Goal: Book appointment/travel/reservation

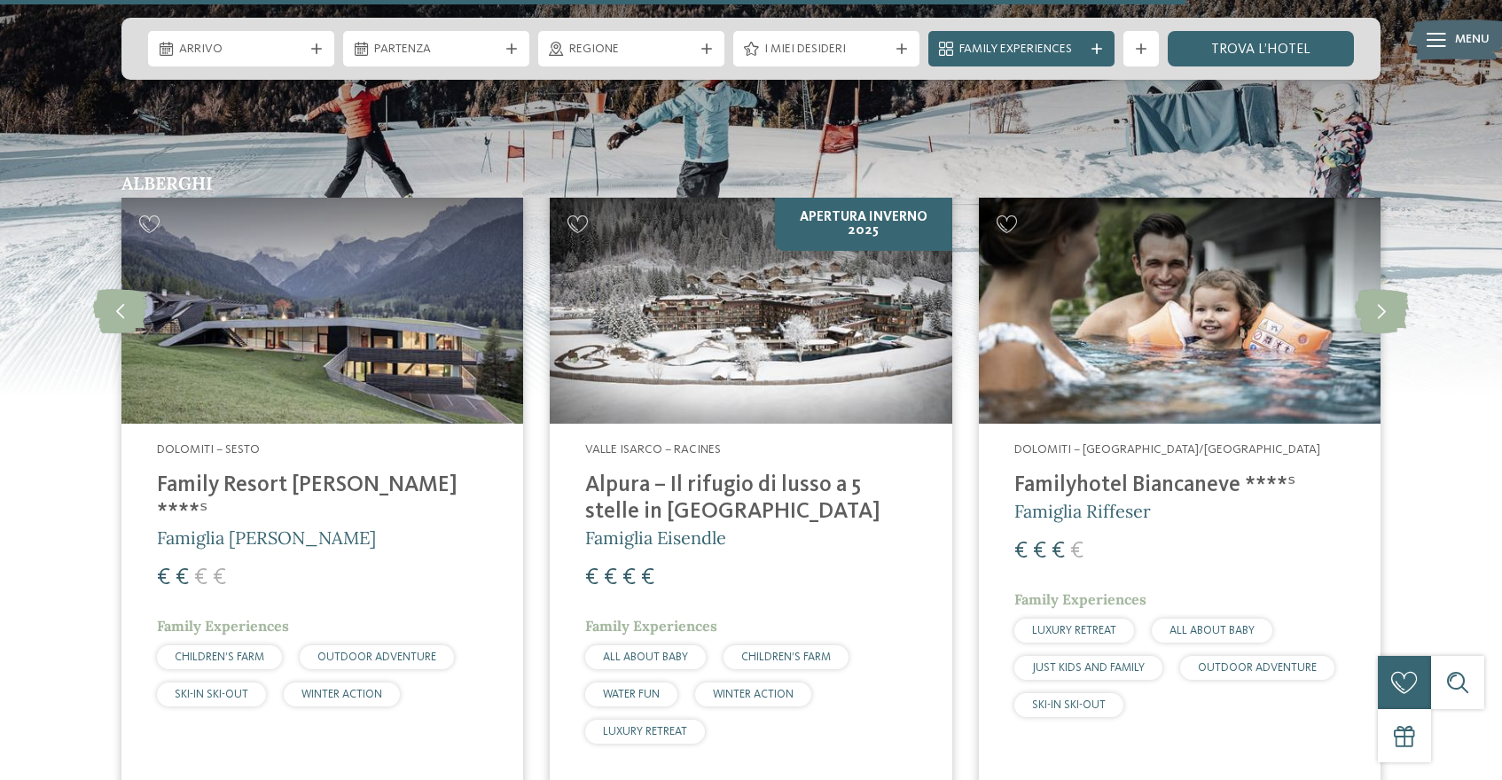
scroll to position [3796, 0]
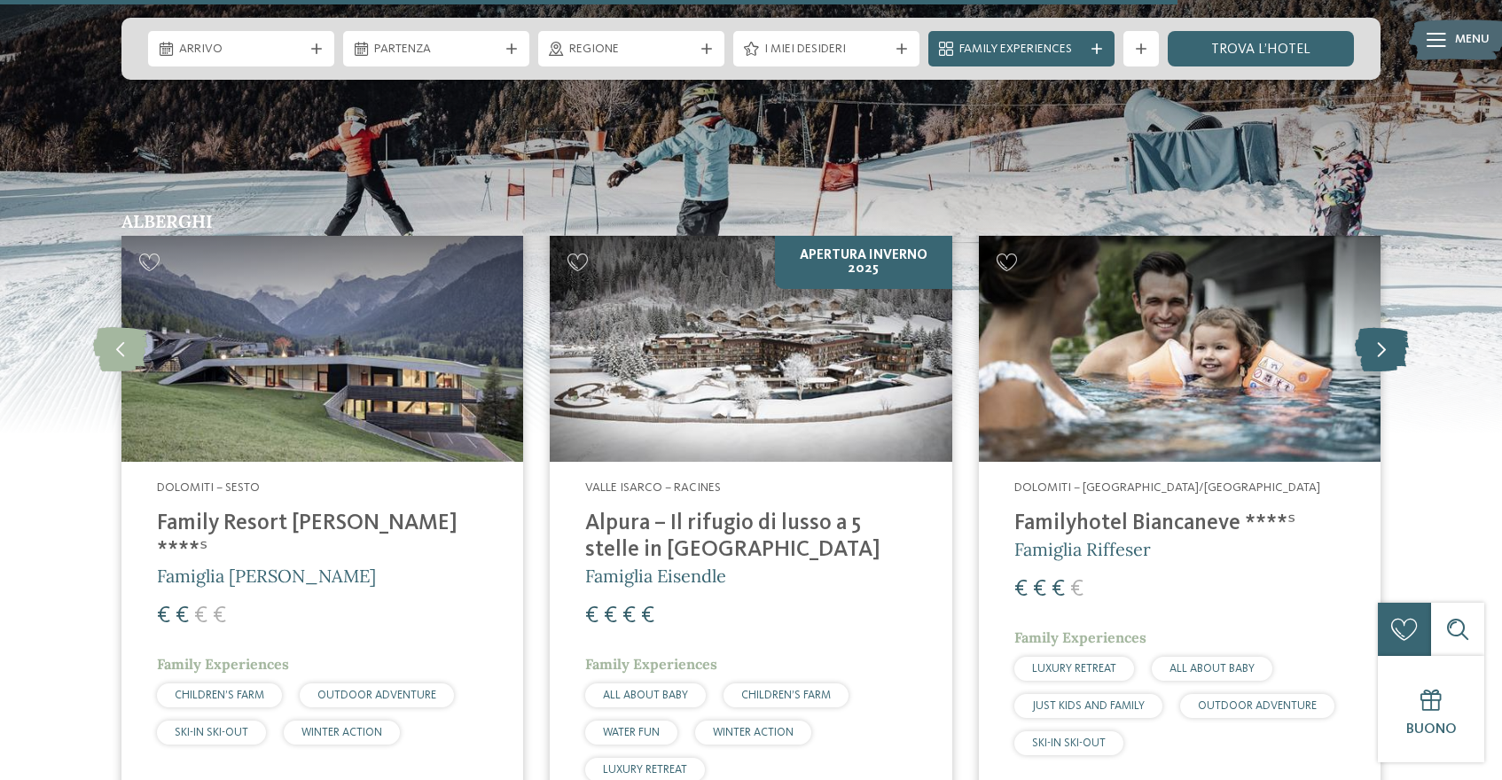
click at [1395, 327] on icon at bounding box center [1382, 349] width 54 height 44
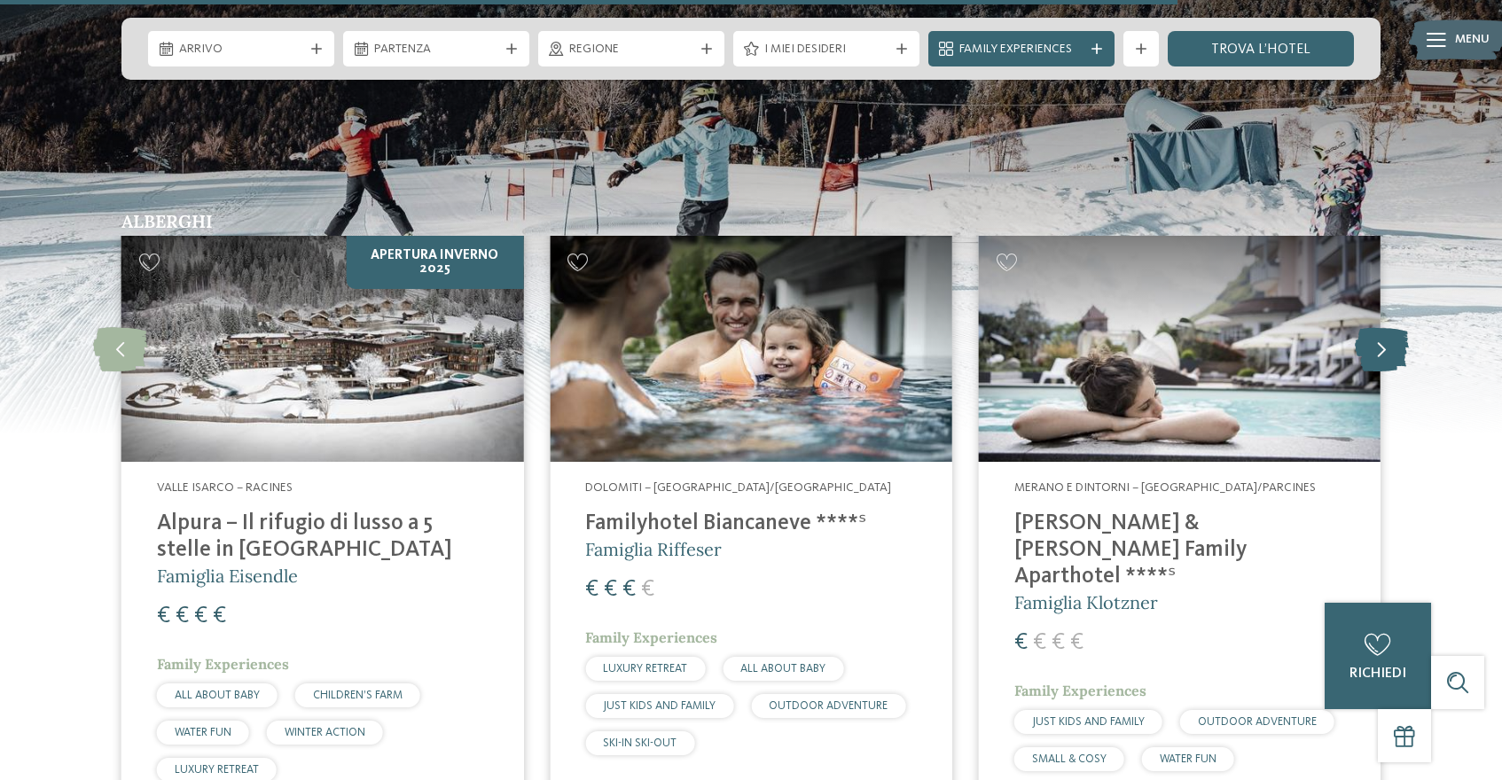
click at [1395, 327] on icon at bounding box center [1382, 349] width 54 height 44
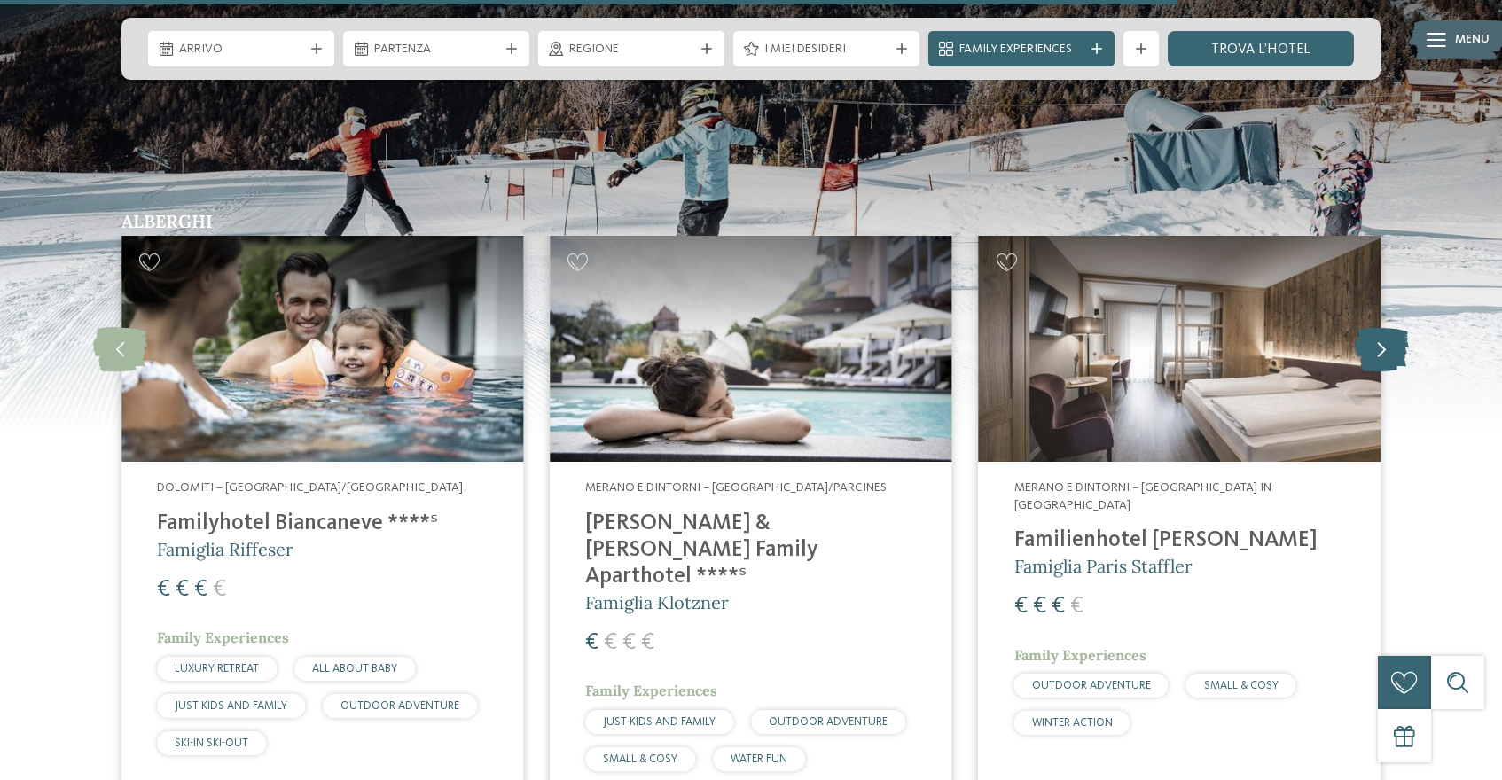
click at [1396, 327] on icon at bounding box center [1382, 349] width 54 height 44
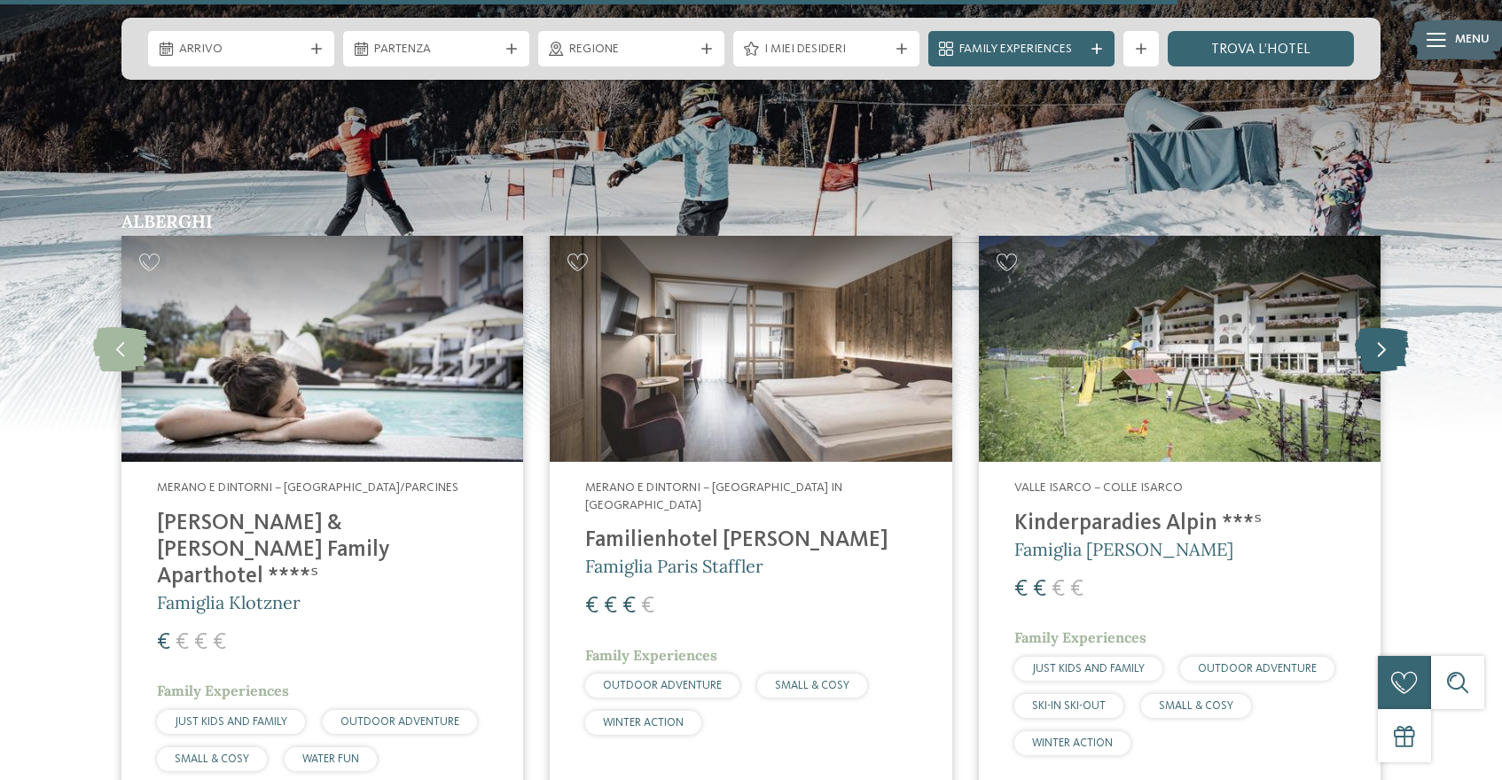
click at [1396, 327] on icon at bounding box center [1382, 349] width 54 height 44
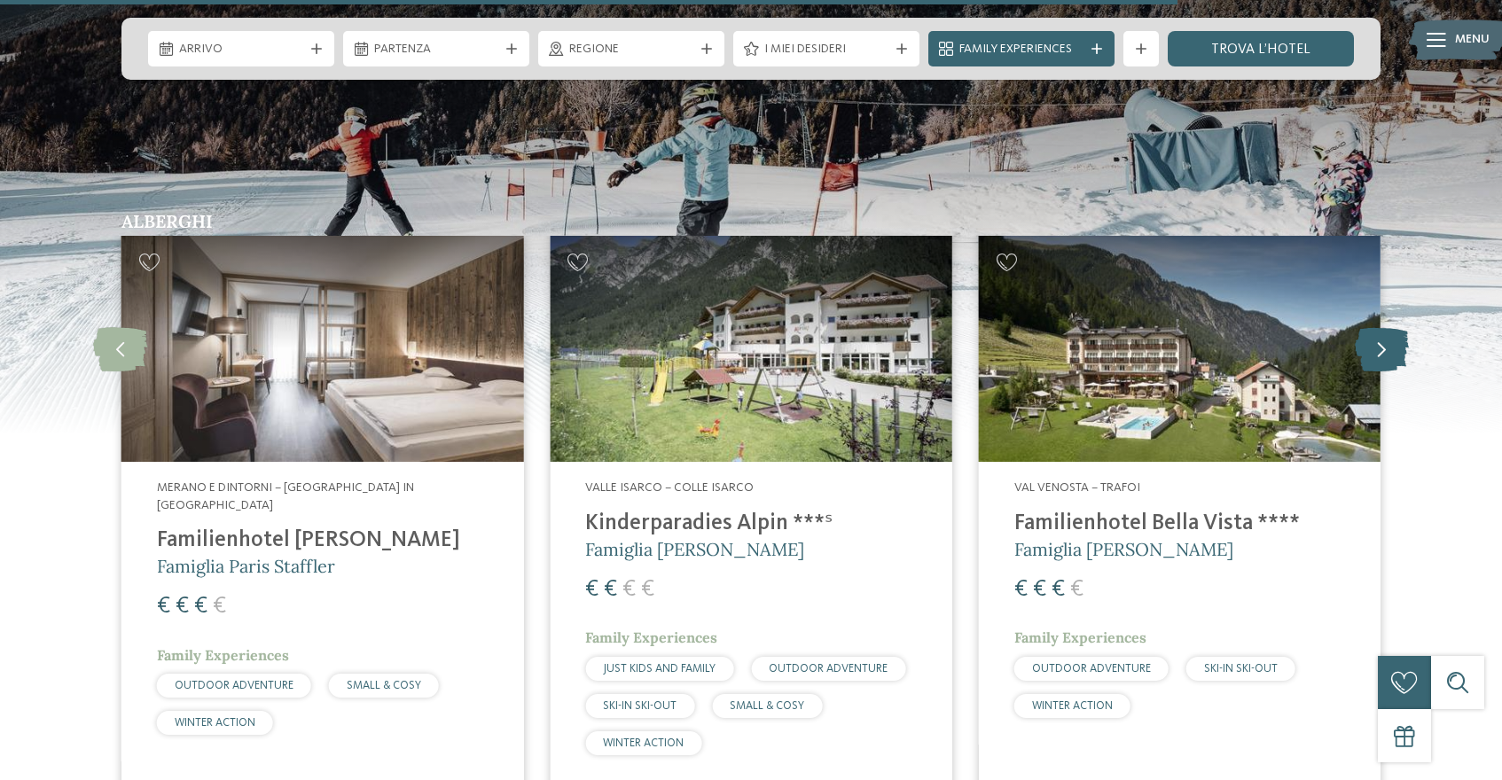
click at [1396, 327] on icon at bounding box center [1382, 349] width 54 height 44
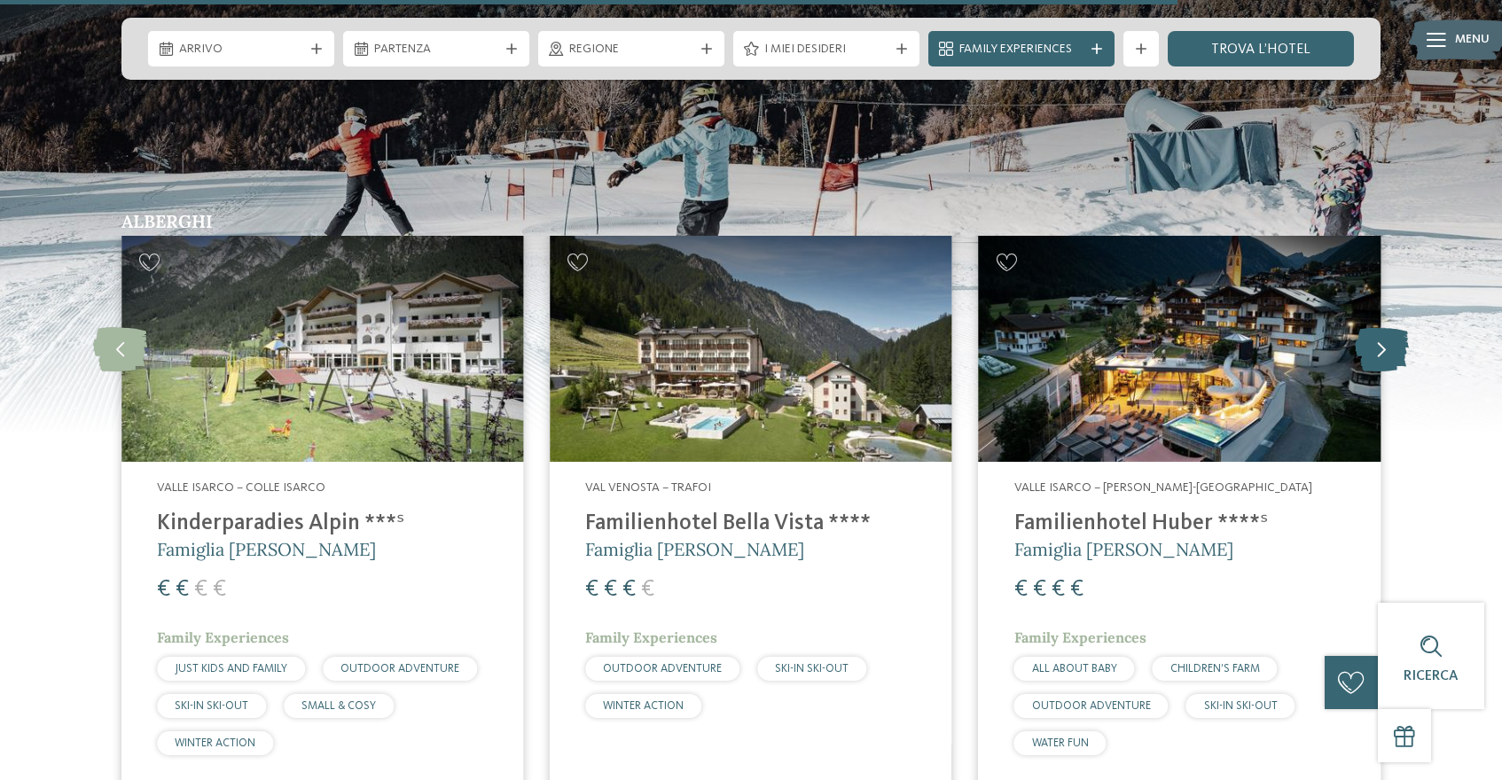
click at [1396, 327] on icon at bounding box center [1382, 349] width 54 height 44
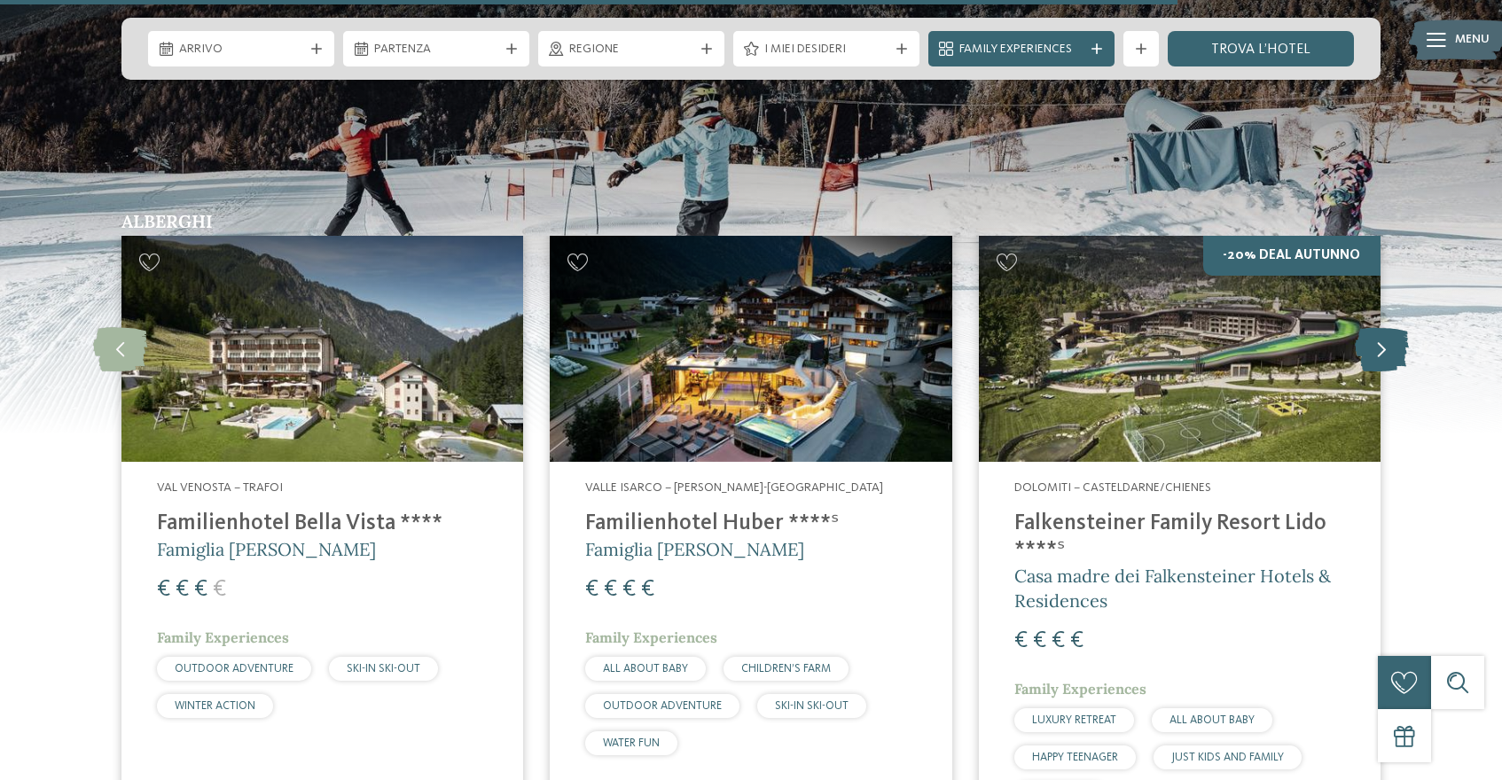
click at [1396, 327] on icon at bounding box center [1382, 349] width 54 height 44
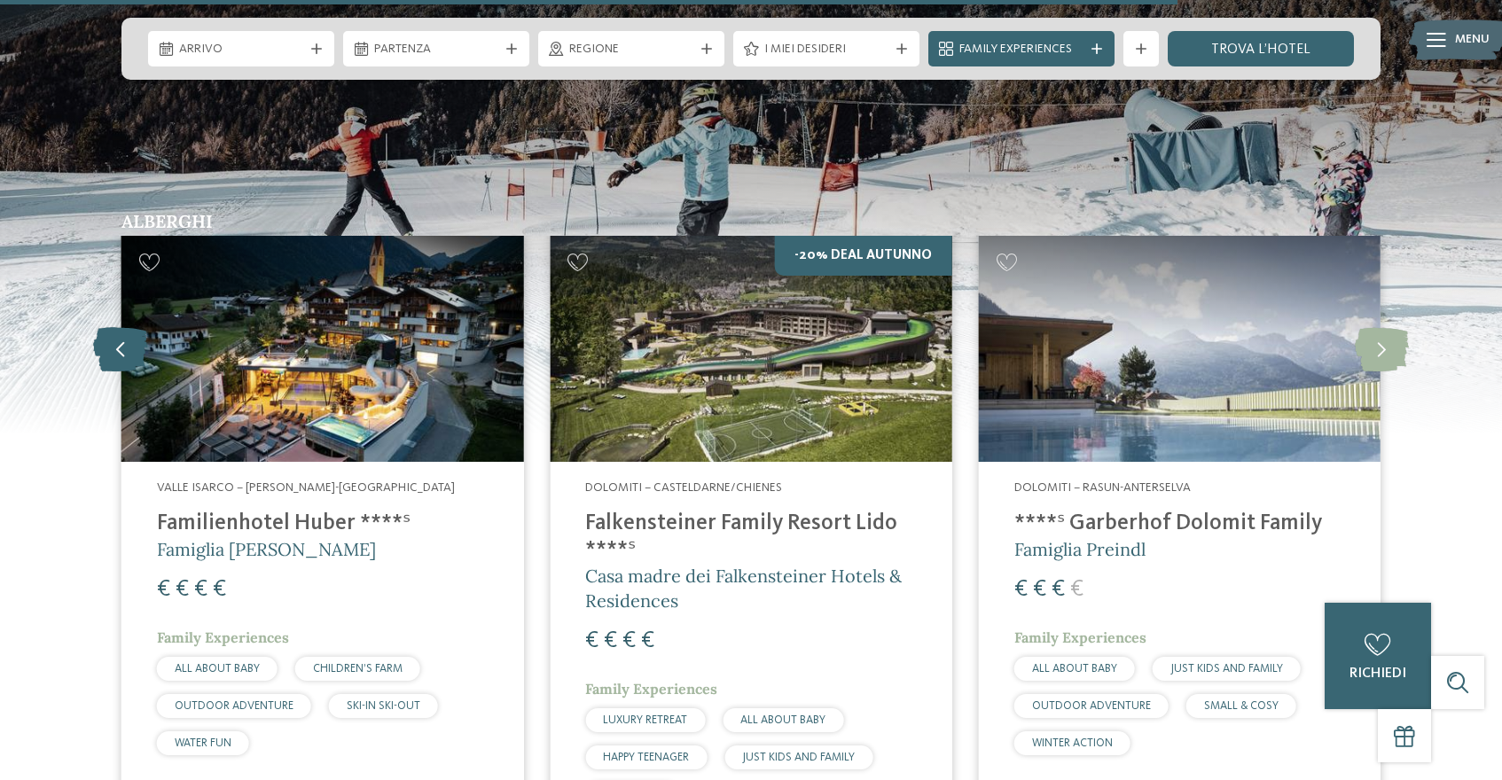
click at [118, 327] on icon at bounding box center [120, 349] width 54 height 44
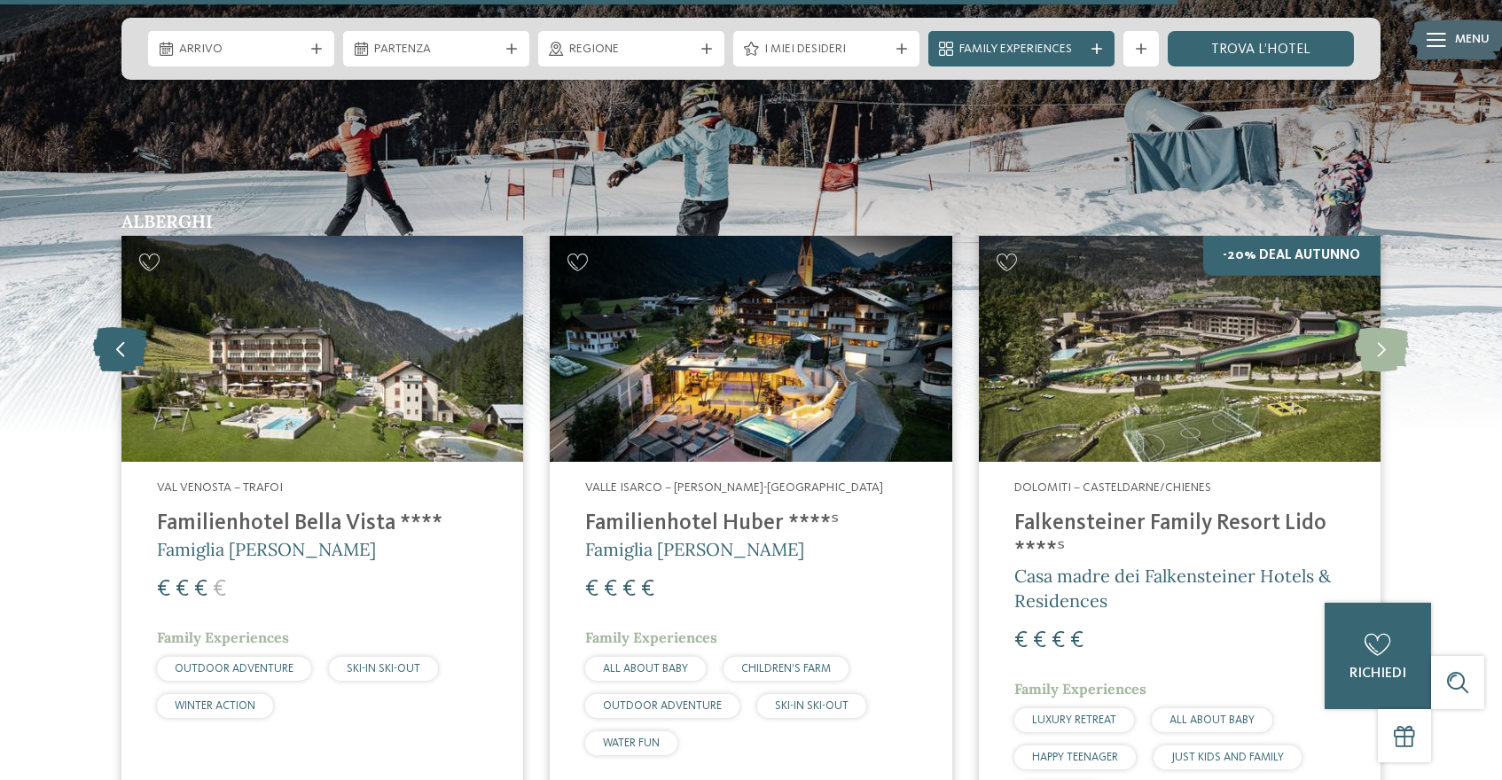
click at [119, 327] on icon at bounding box center [120, 349] width 54 height 44
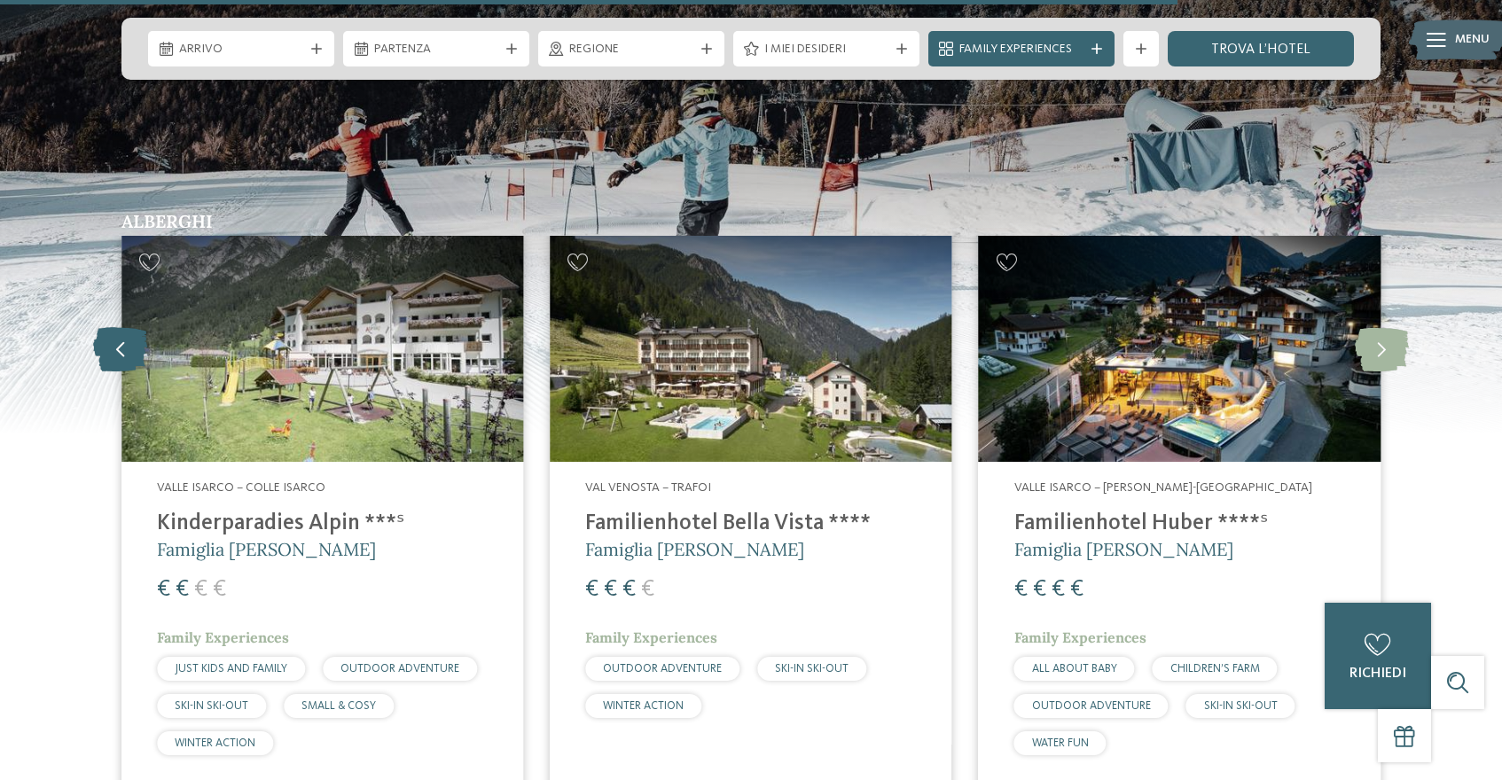
click at [119, 327] on icon at bounding box center [120, 349] width 54 height 44
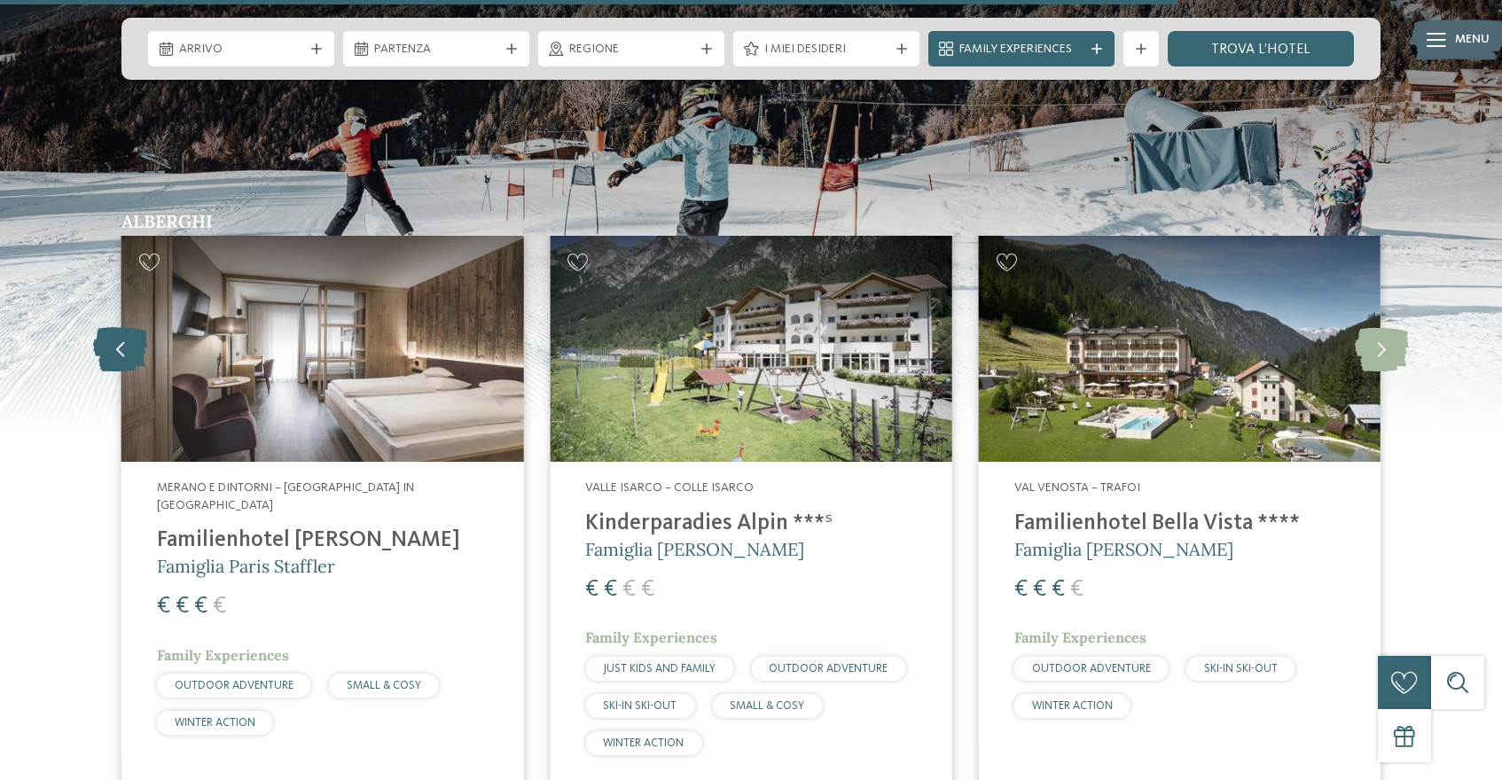
click at [120, 327] on icon at bounding box center [120, 349] width 54 height 44
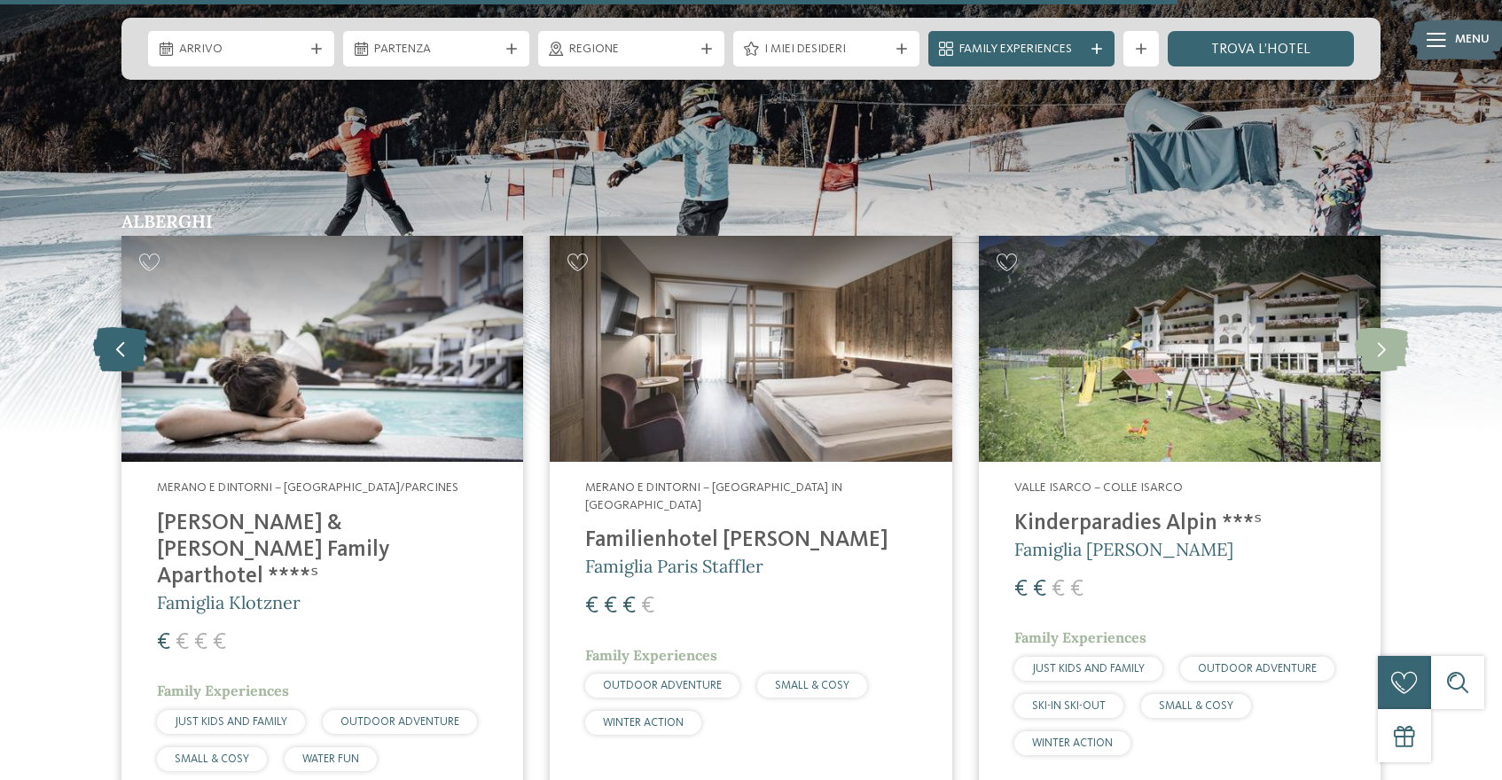
click at [120, 327] on icon at bounding box center [120, 349] width 54 height 44
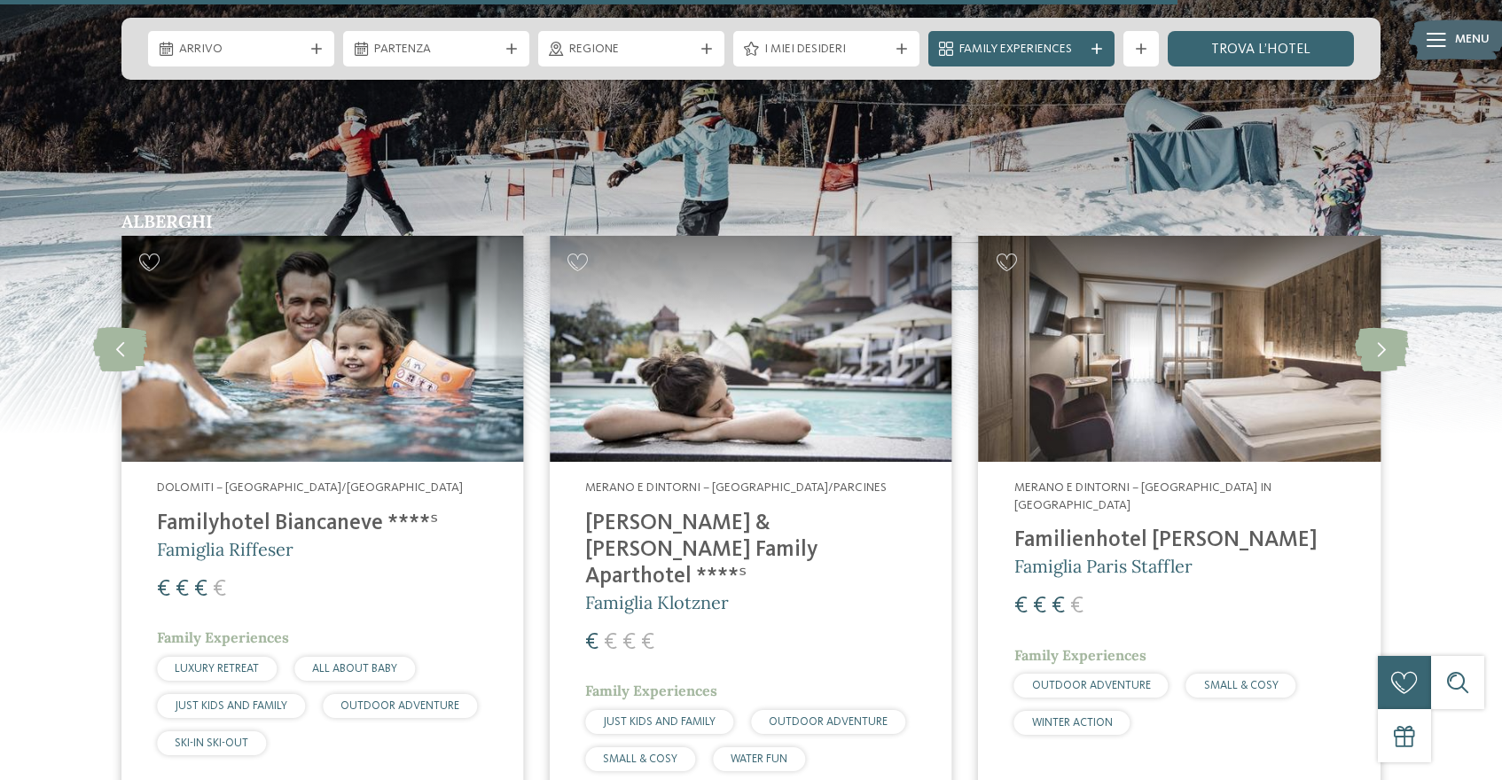
click at [207, 511] on h4 "Familyhotel Biancaneve ****ˢ" at bounding box center [322, 524] width 331 height 27
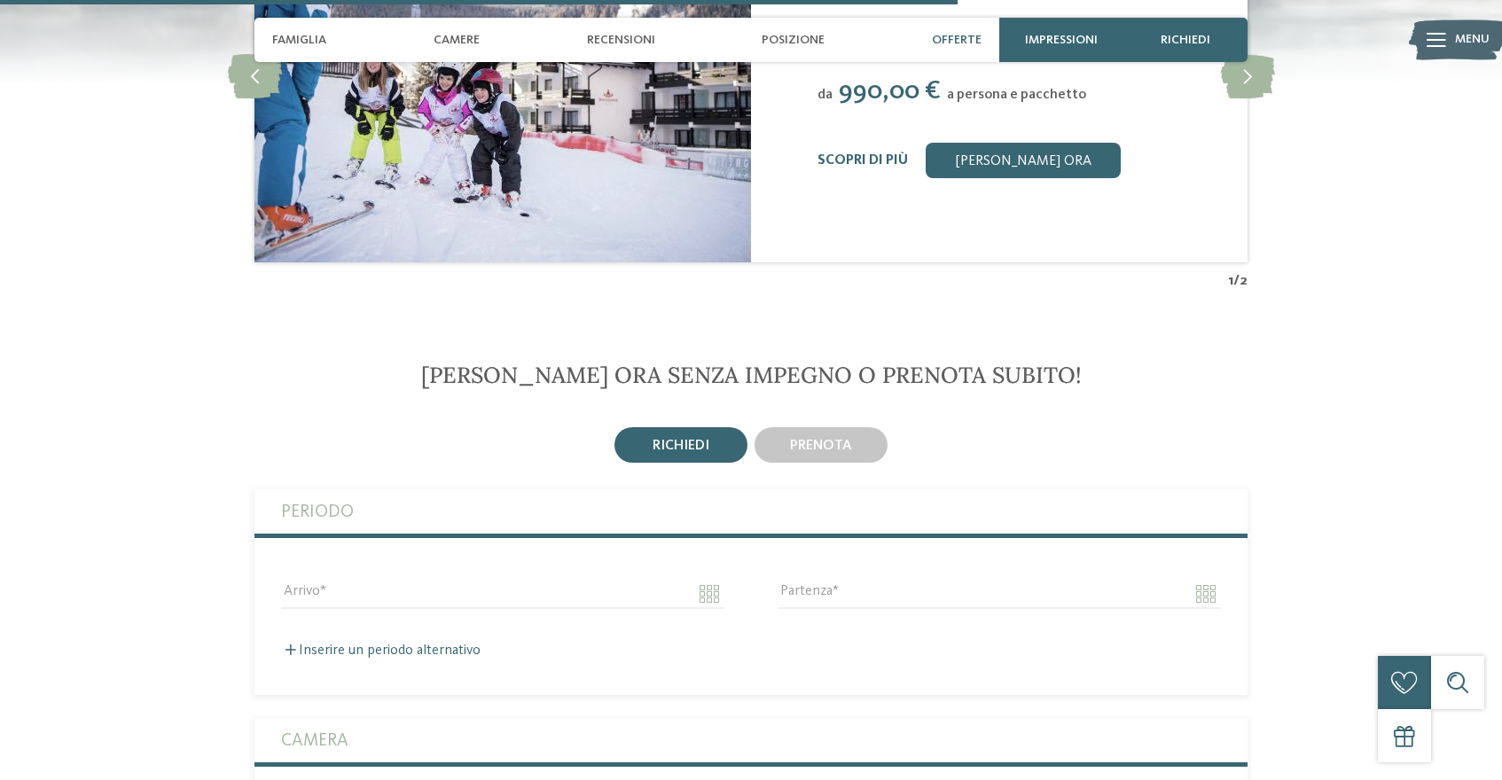
scroll to position [2746, 0]
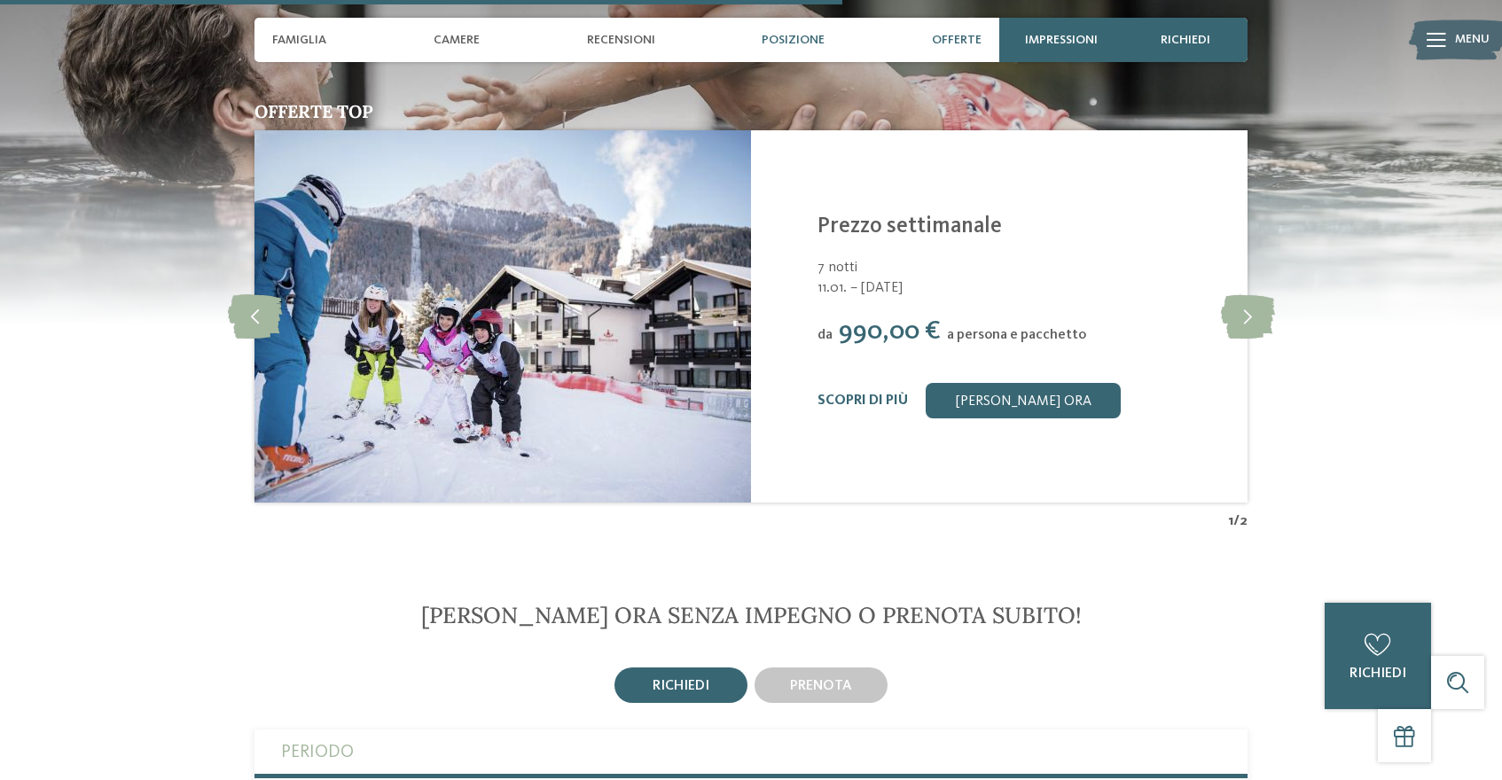
click at [795, 35] on span "Posizione" at bounding box center [793, 40] width 63 height 15
click at [793, 35] on span "Posizione" at bounding box center [793, 40] width 63 height 15
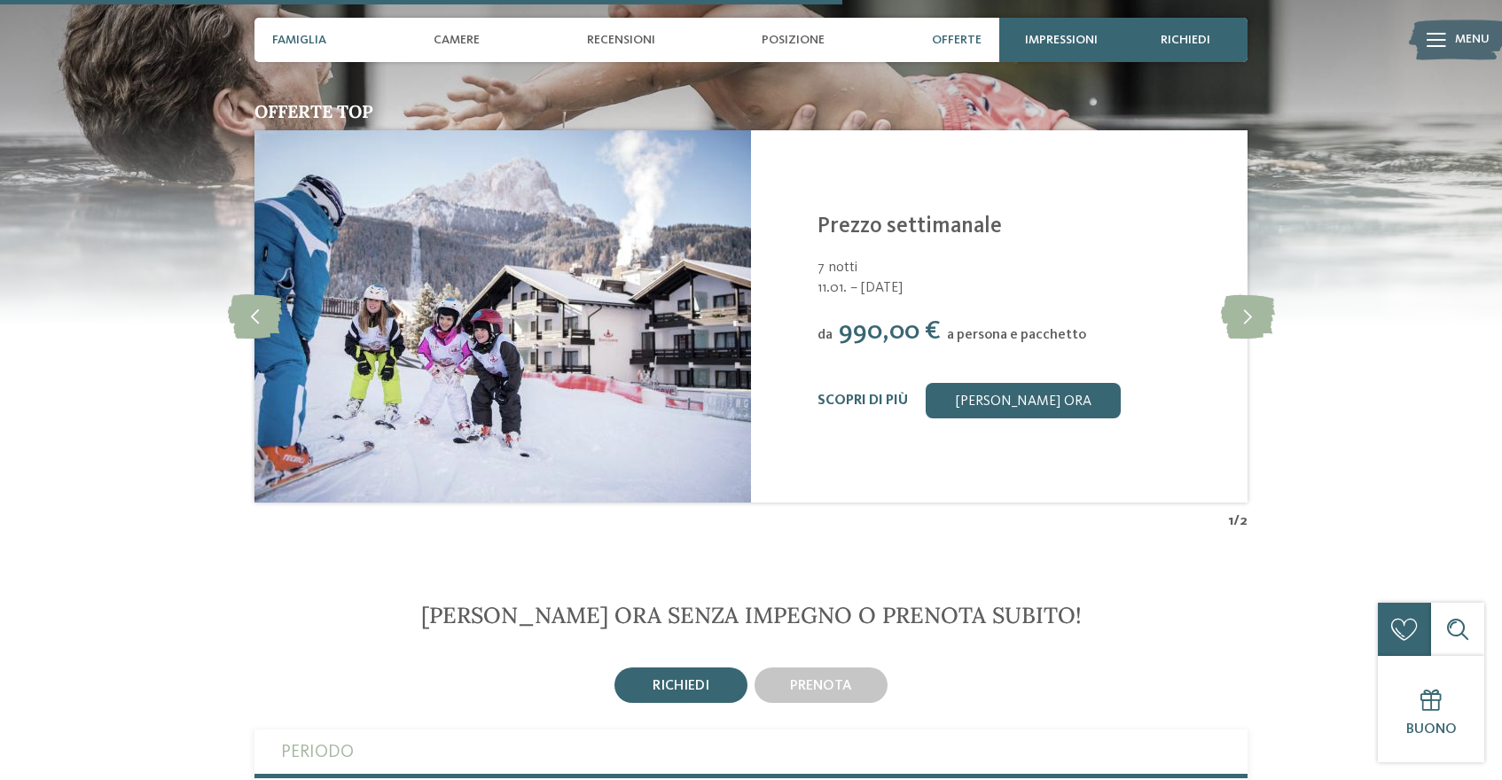
click at [301, 43] on span "Famiglia" at bounding box center [299, 40] width 54 height 15
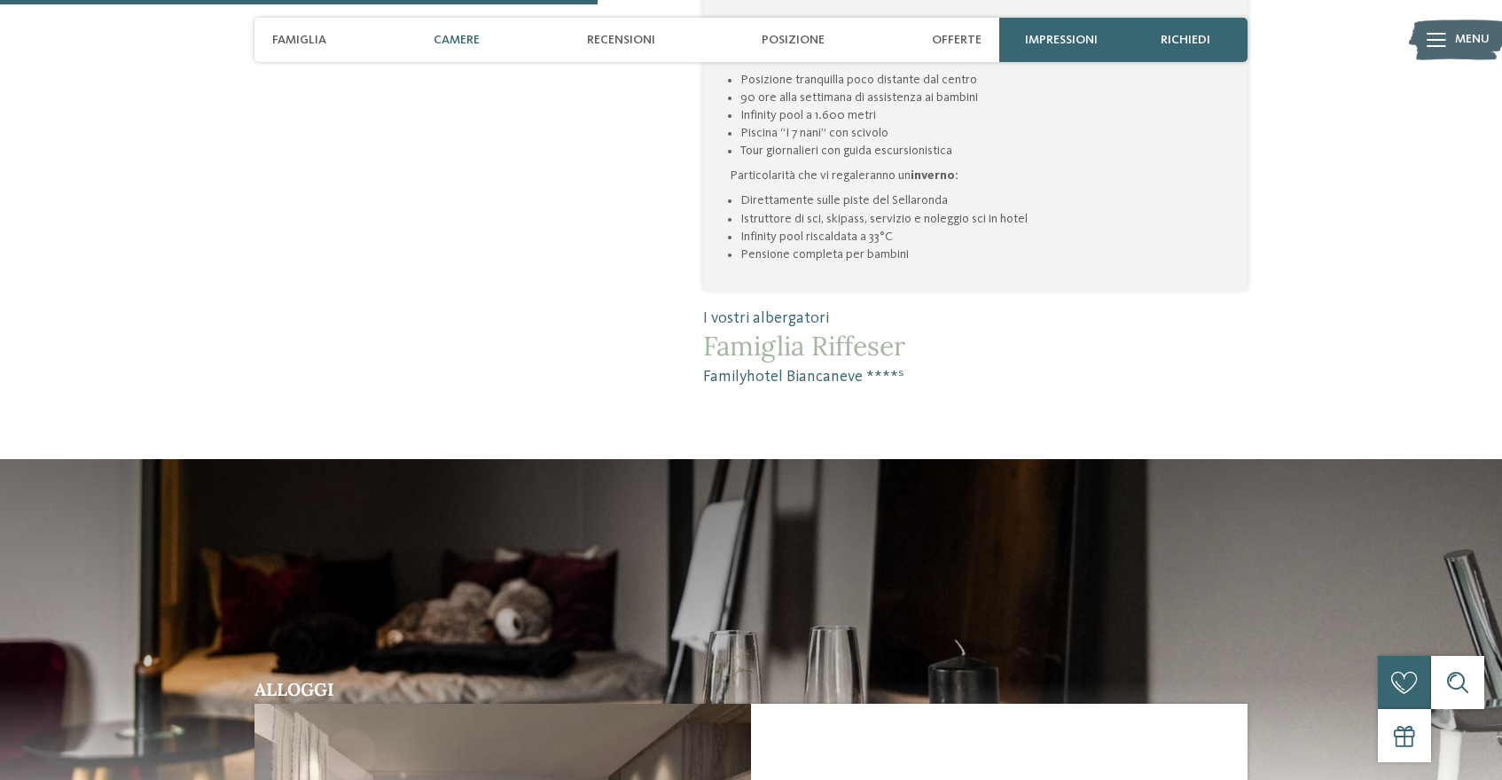
scroll to position [771, 0]
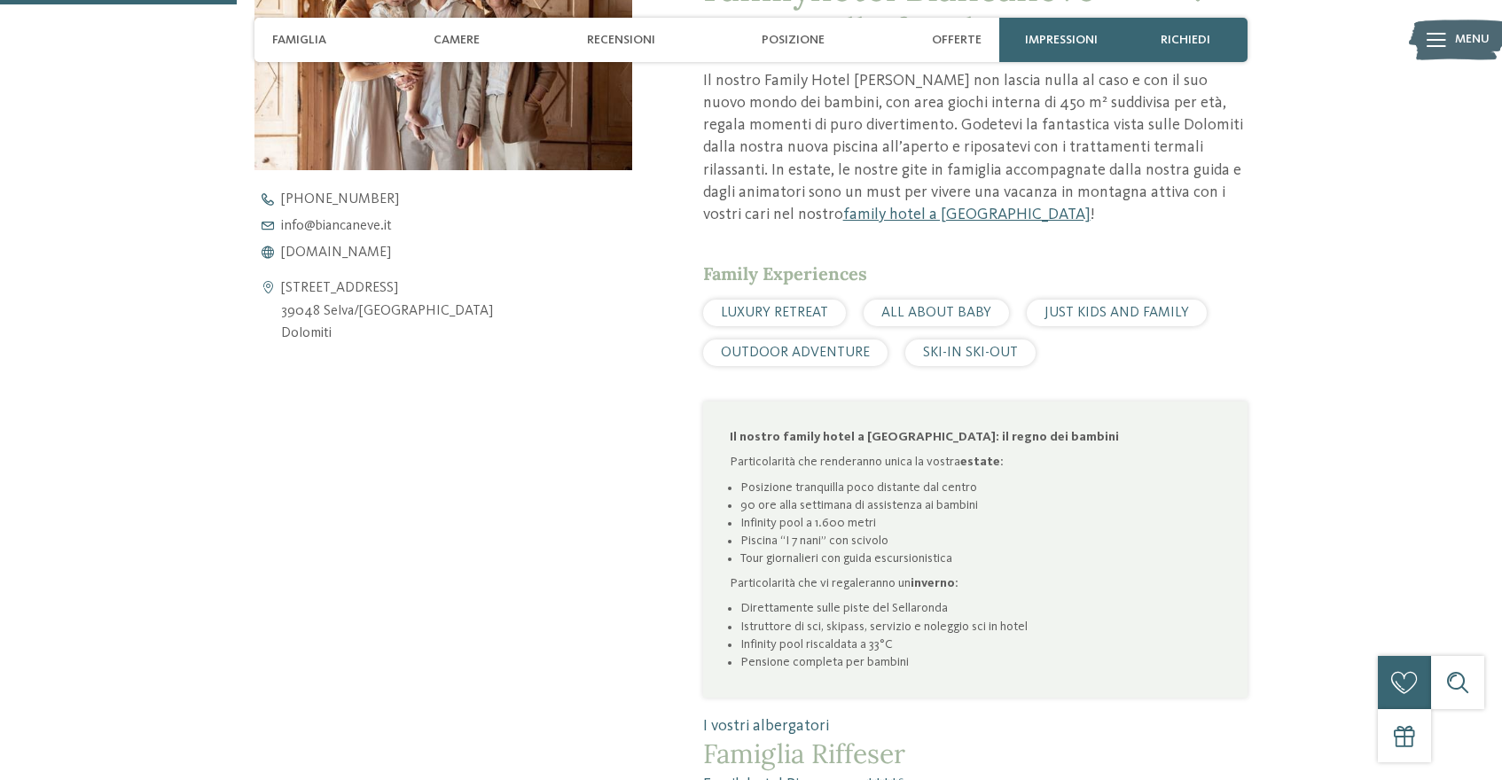
click at [1452, 43] on img at bounding box center [1458, 40] width 98 height 49
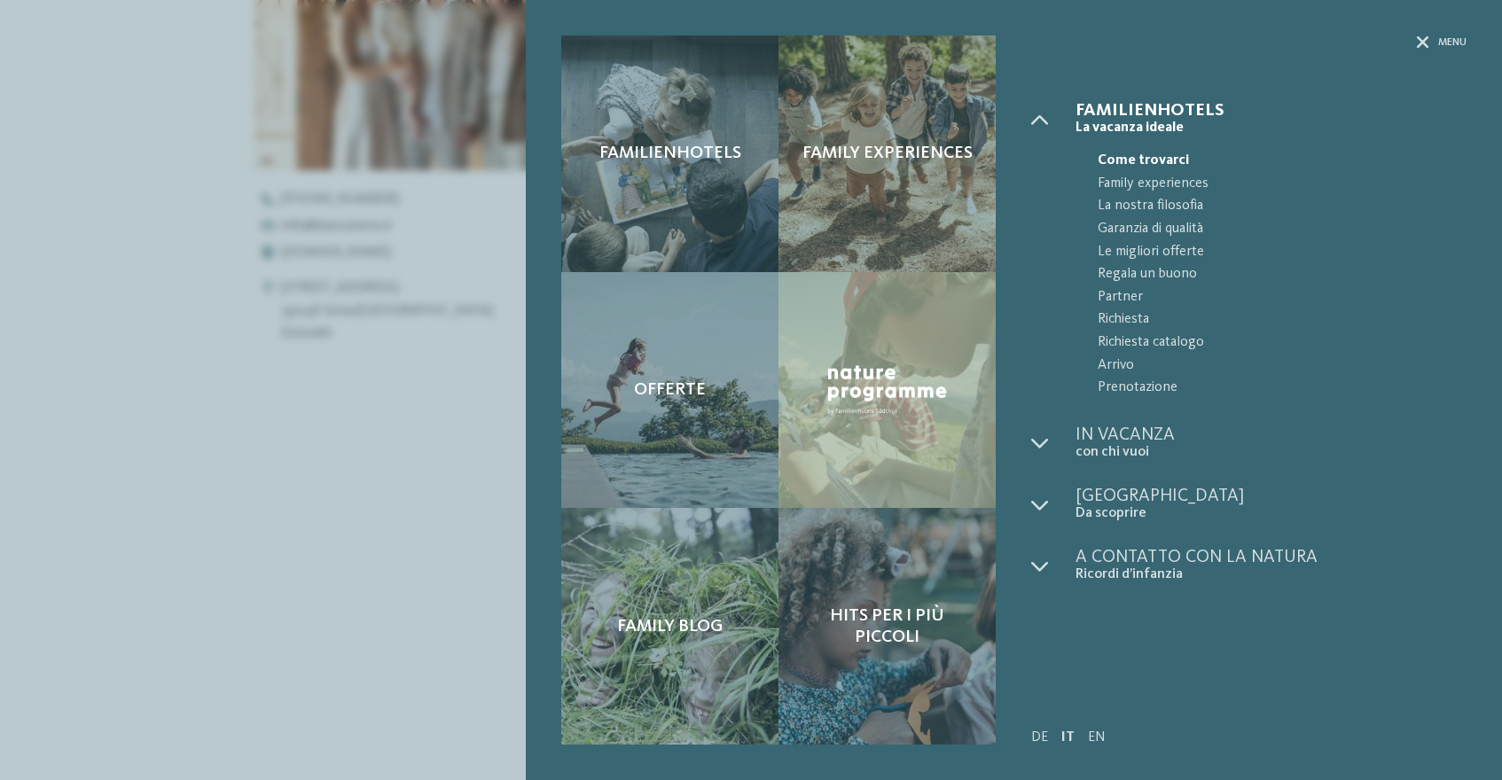
click at [1439, 54] on div "Menu" at bounding box center [1248, 68] width 435 height 67
click at [1429, 44] on div "Menu" at bounding box center [1442, 42] width 50 height 15
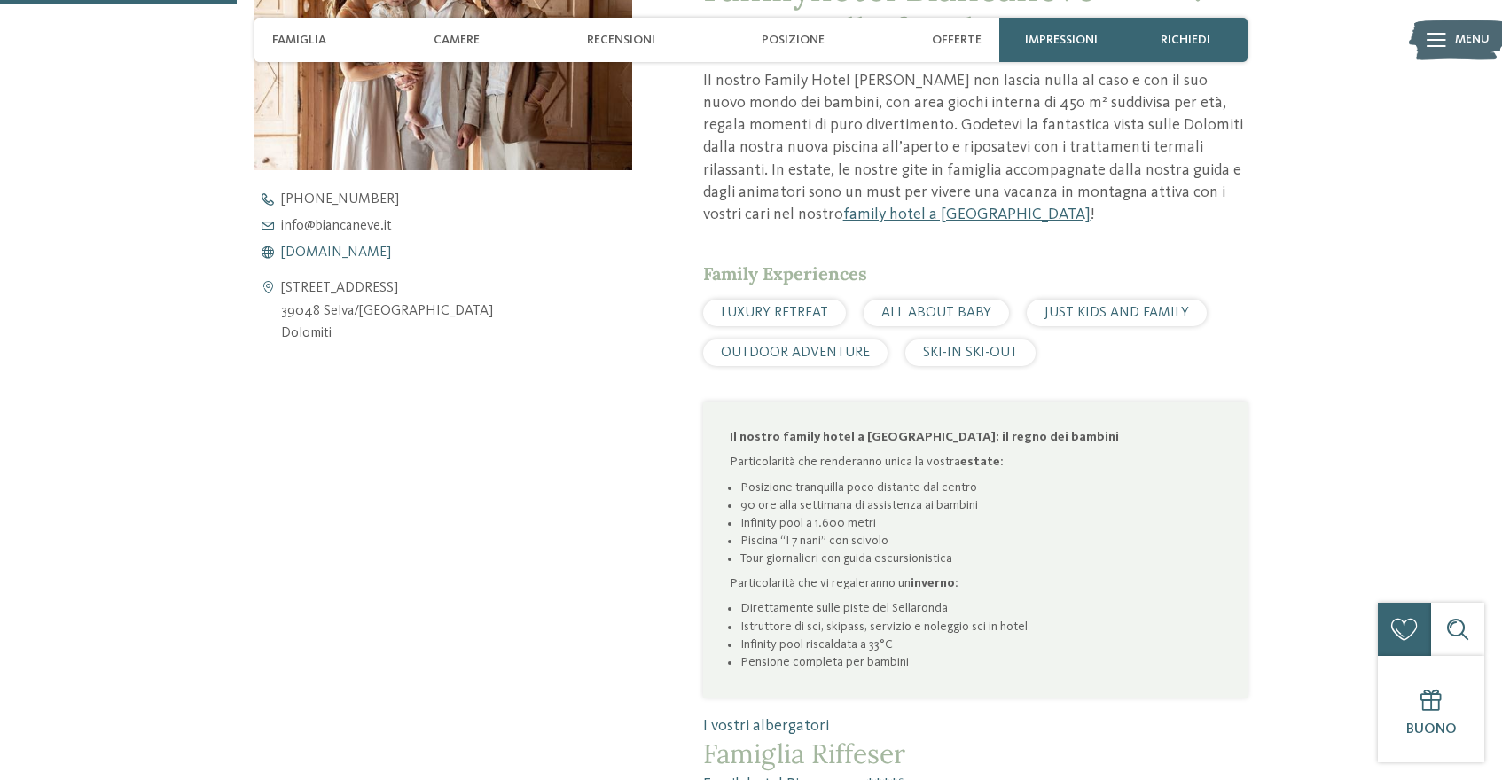
click at [309, 257] on span "[DOMAIN_NAME]" at bounding box center [336, 253] width 110 height 14
